Goal: Information Seeking & Learning: Learn about a topic

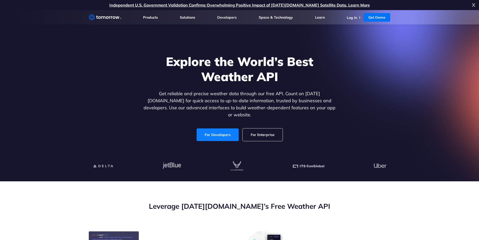
scroll to position [101, 0]
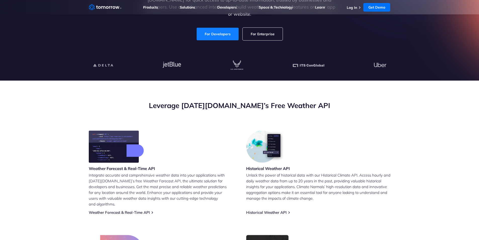
click at [229, 29] on link "For Developers" at bounding box center [218, 34] width 42 height 13
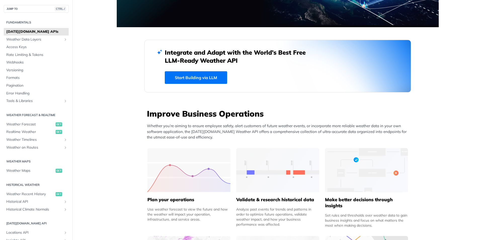
scroll to position [277, 0]
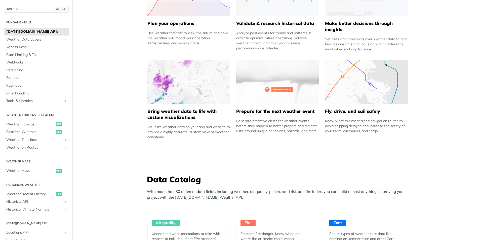
click at [186, 90] on img at bounding box center [188, 82] width 83 height 44
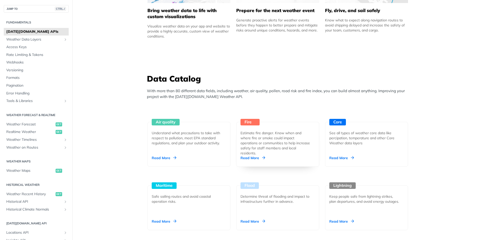
click at [242, 131] on div "Estimate fire danger. Know when and where fire or smoke could impact operations…" at bounding box center [275, 142] width 70 height 25
